Goal: Task Accomplishment & Management: Use online tool/utility

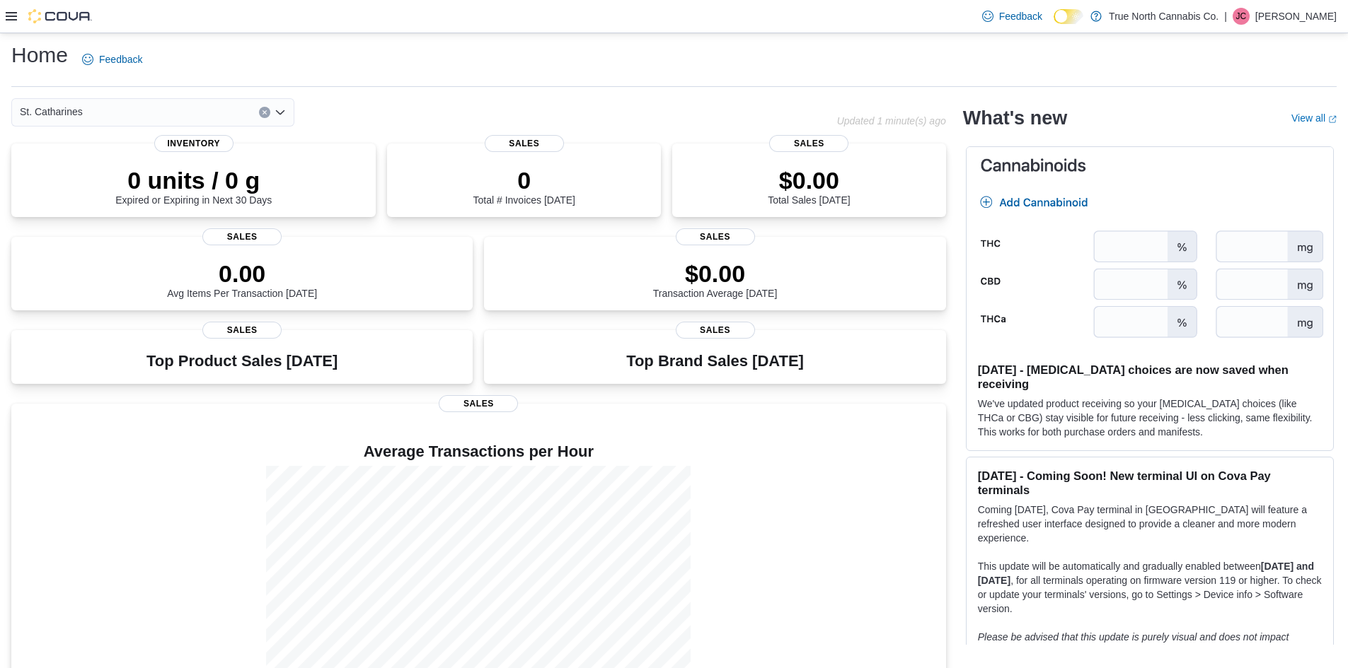
drag, startPoint x: 474, startPoint y: 281, endPoint x: 482, endPoint y: 307, distance: 27.3
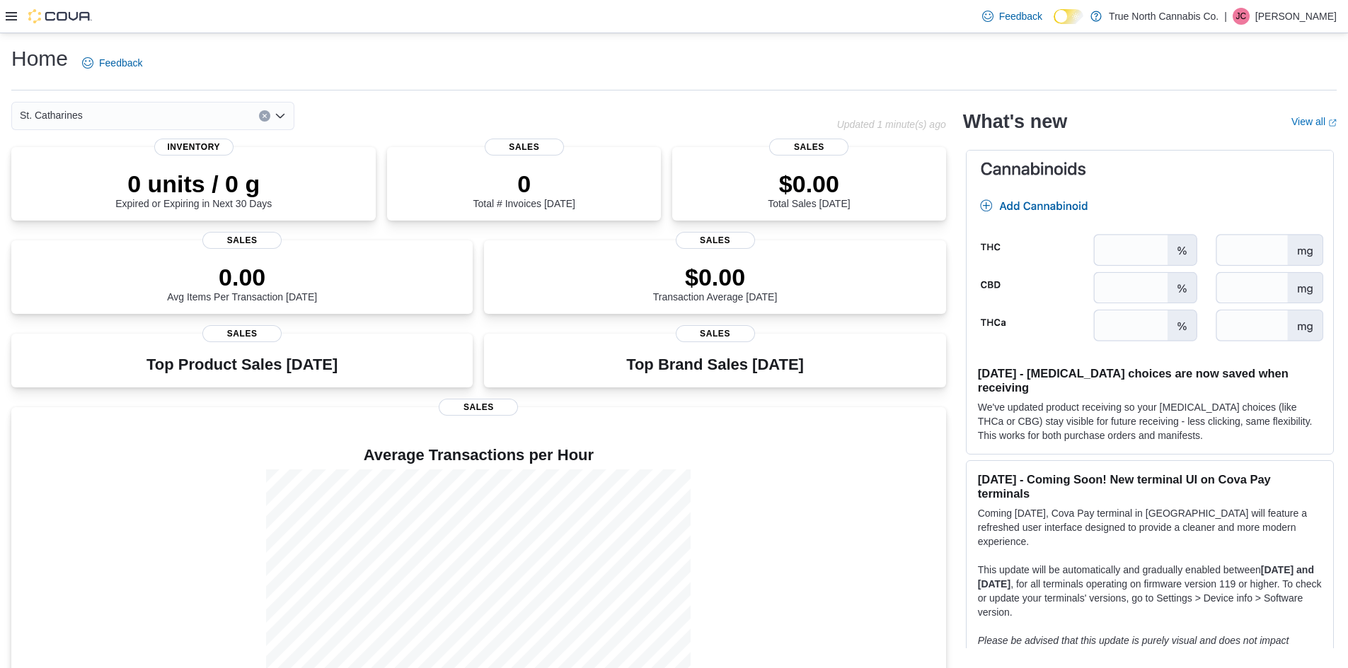
click at [8, 13] on icon at bounding box center [11, 16] width 11 height 8
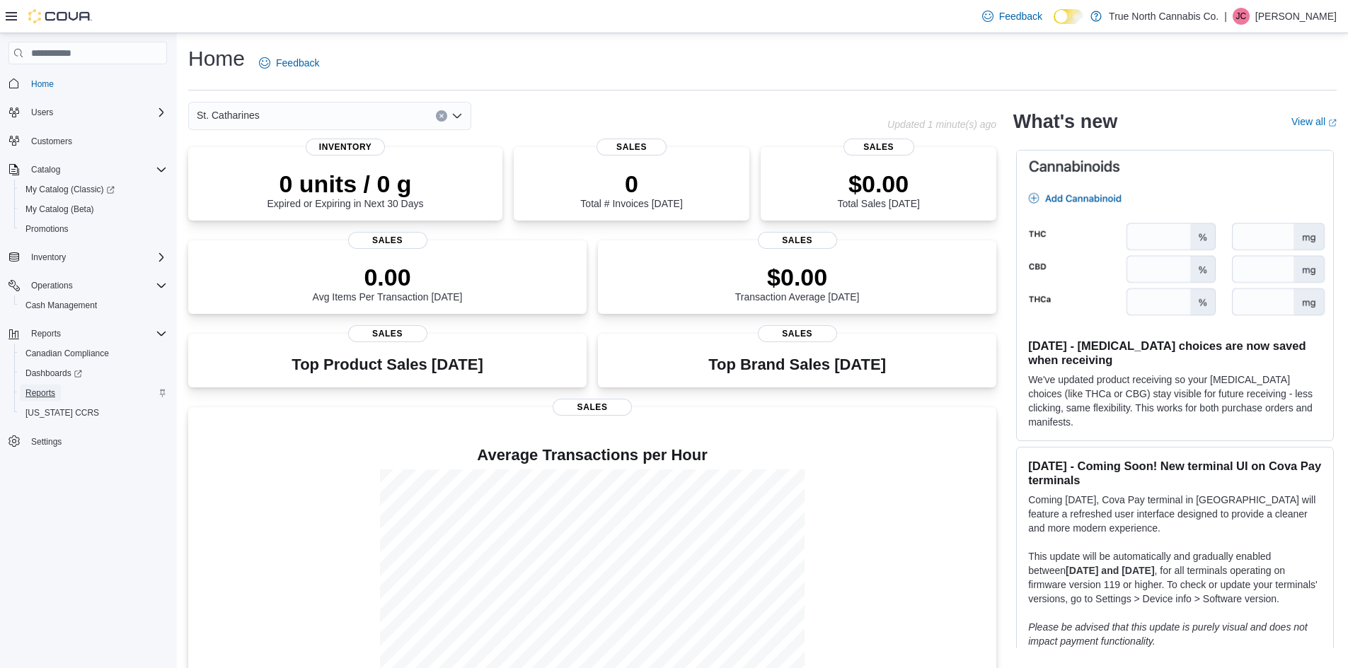
click at [25, 395] on link "Reports" at bounding box center [40, 393] width 41 height 17
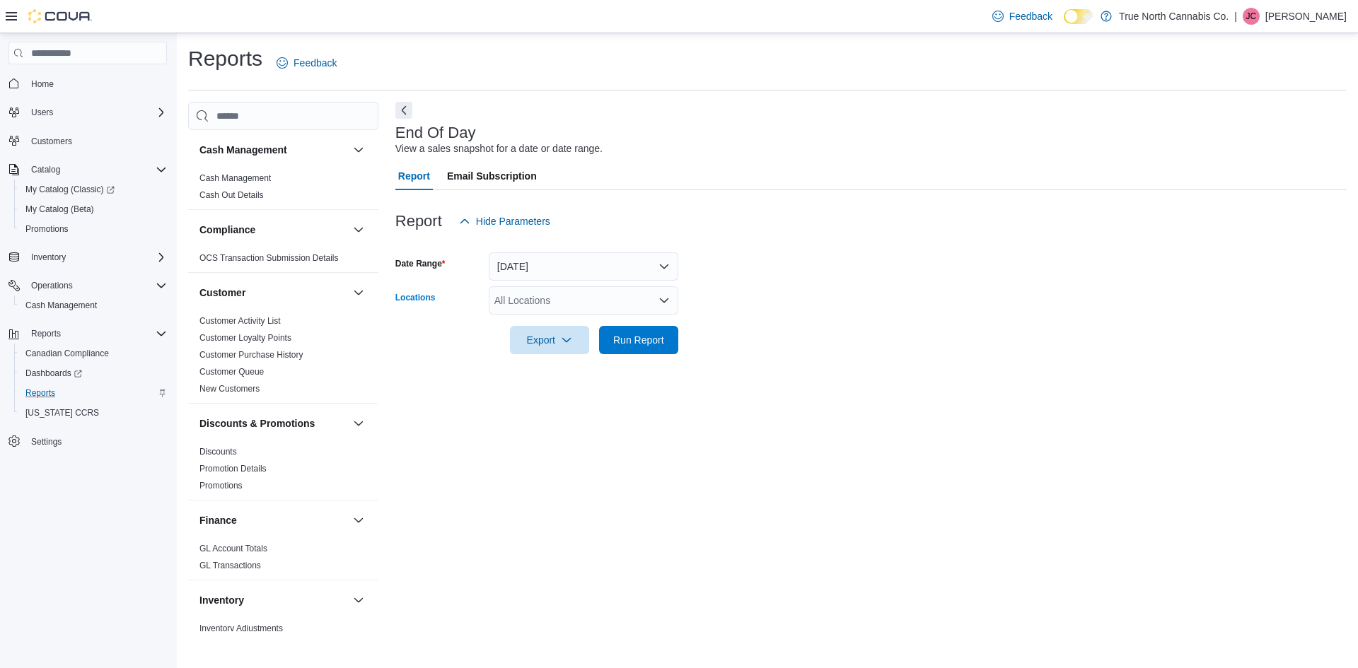
click at [632, 301] on div "All Locations" at bounding box center [584, 300] width 190 height 28
type input "***"
click at [649, 328] on div "St. Catharines" at bounding box center [583, 325] width 173 height 14
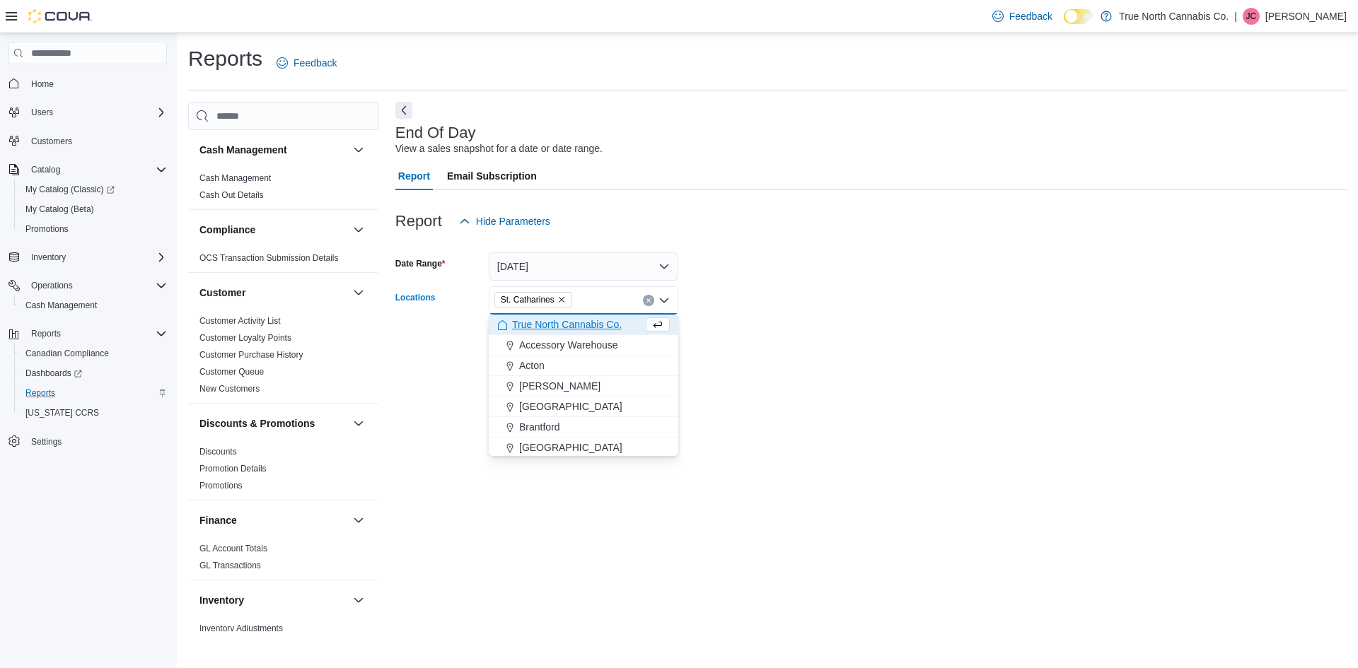
drag, startPoint x: 770, startPoint y: 320, endPoint x: 625, endPoint y: 357, distance: 148.9
click at [757, 320] on div at bounding box center [870, 320] width 951 height 11
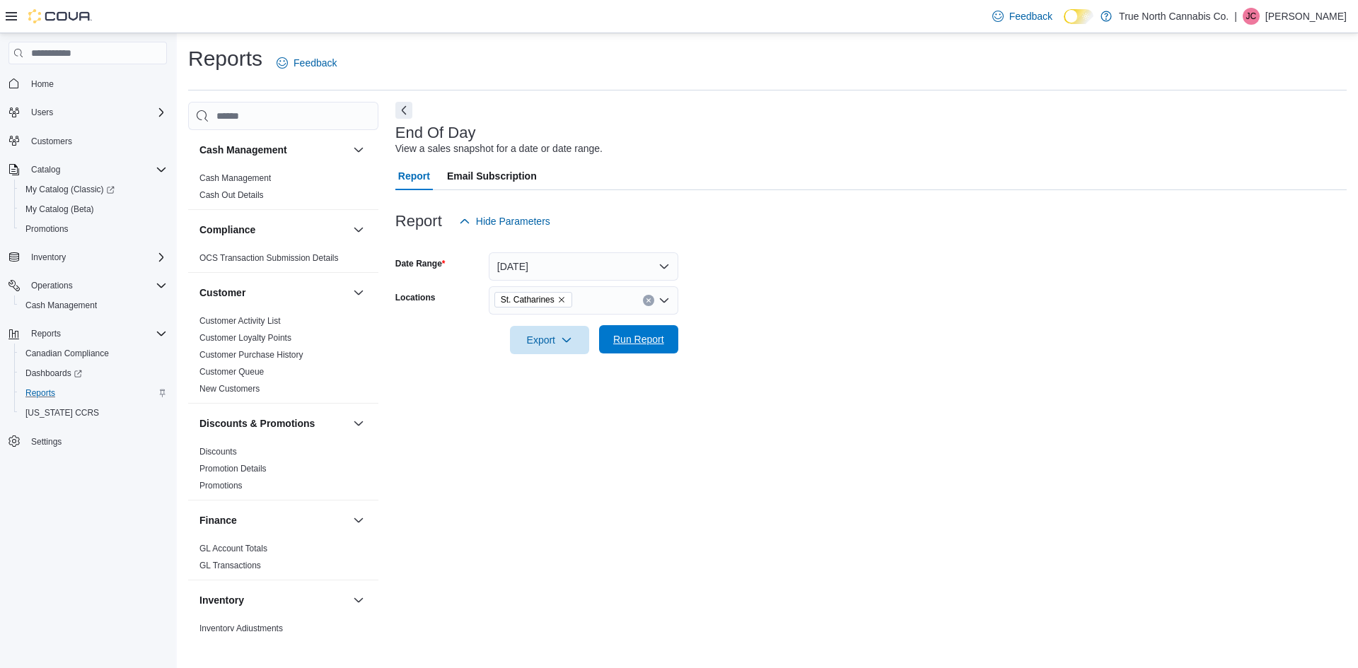
click at [621, 353] on span "Run Report" at bounding box center [639, 339] width 62 height 28
